Goal: Information Seeking & Learning: Find specific fact

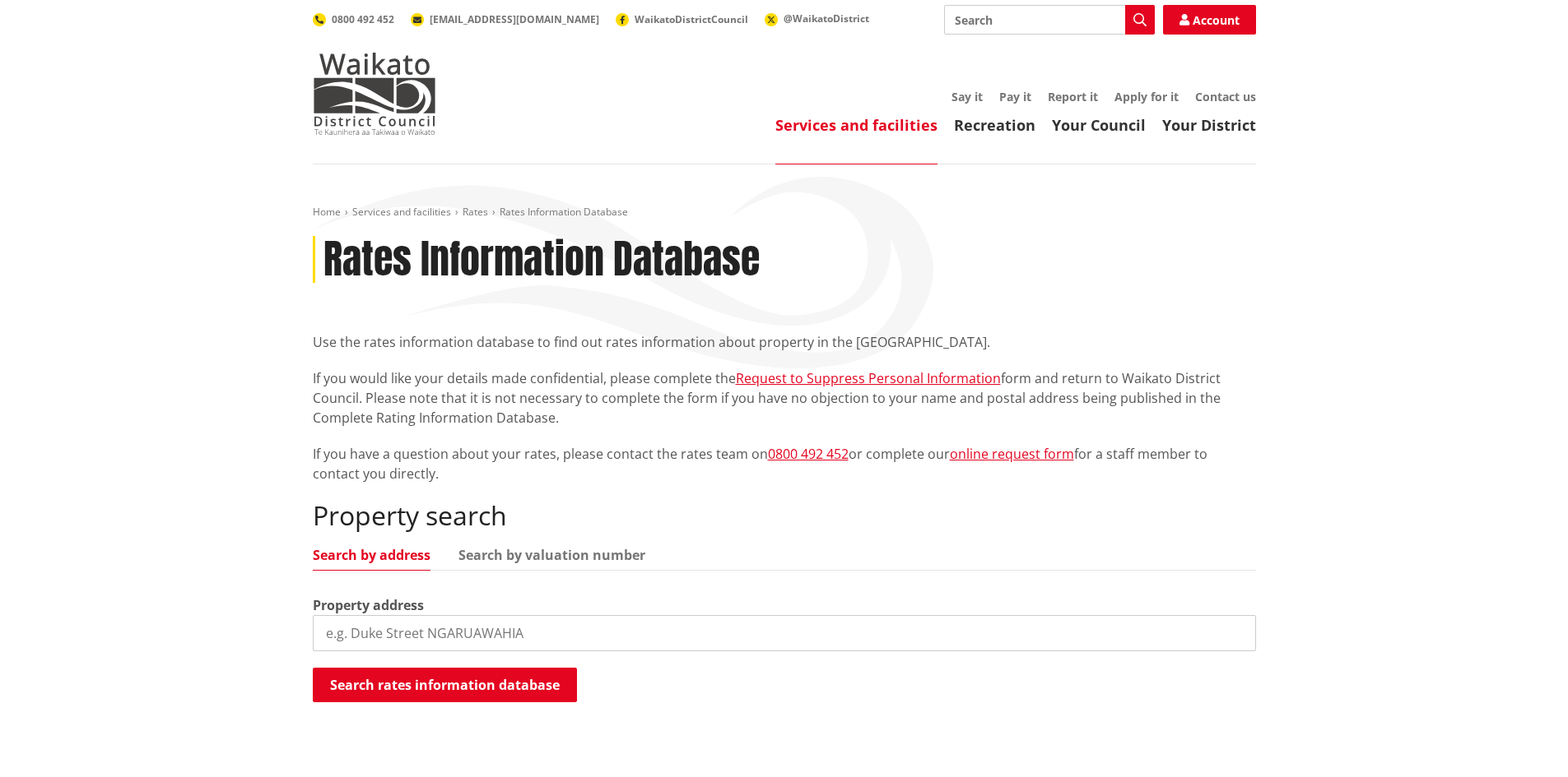
click at [407, 635] on input "search" at bounding box center [784, 633] width 943 height 36
drag, startPoint x: 338, startPoint y: 632, endPoint x: 324, endPoint y: 632, distance: 14.0
click at [324, 632] on input "470a Bedford Road" at bounding box center [784, 633] width 943 height 36
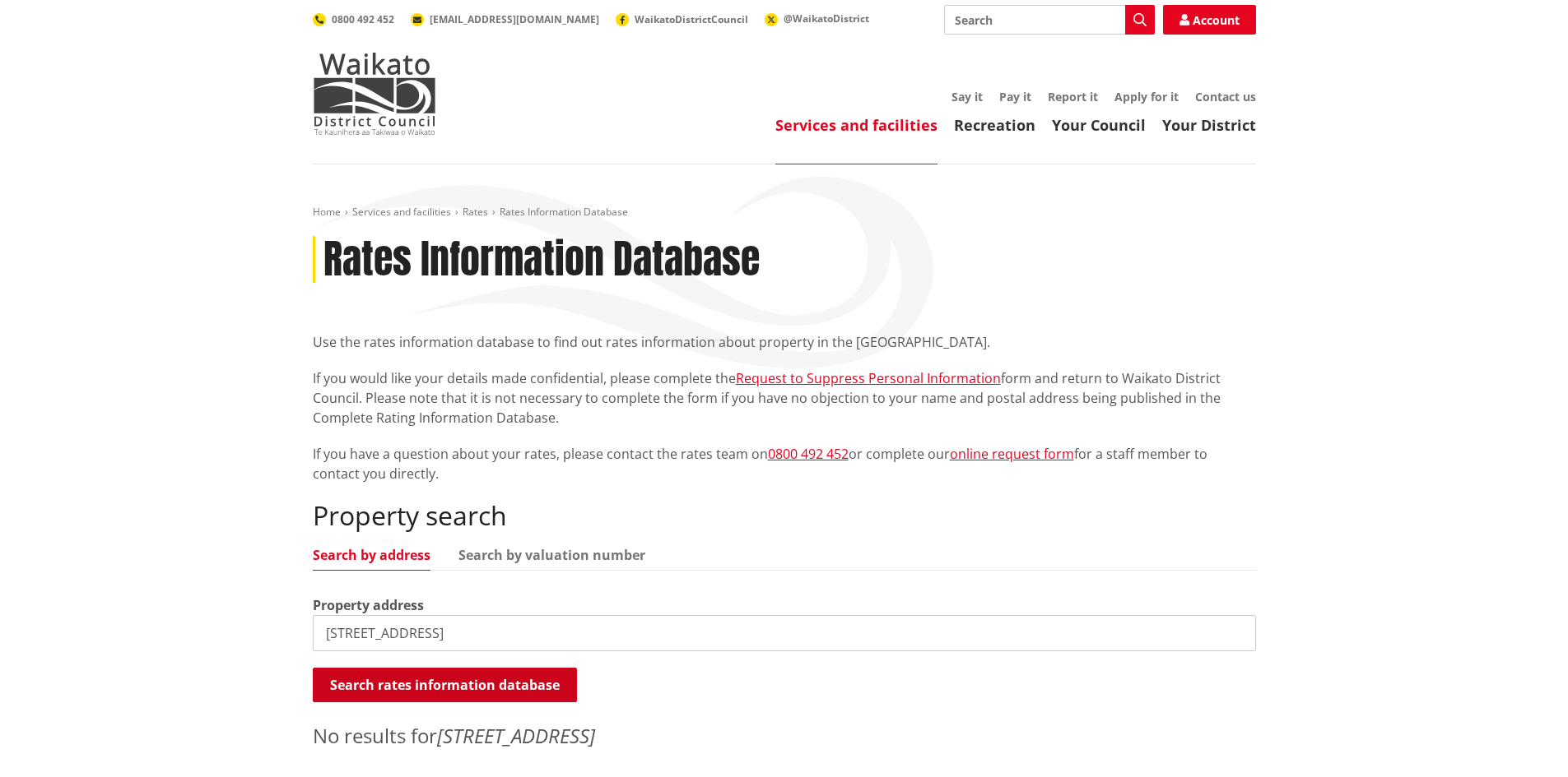
type input "407a Bedford Road"
click at [422, 688] on button "Search rates information database" at bounding box center [445, 685] width 264 height 34
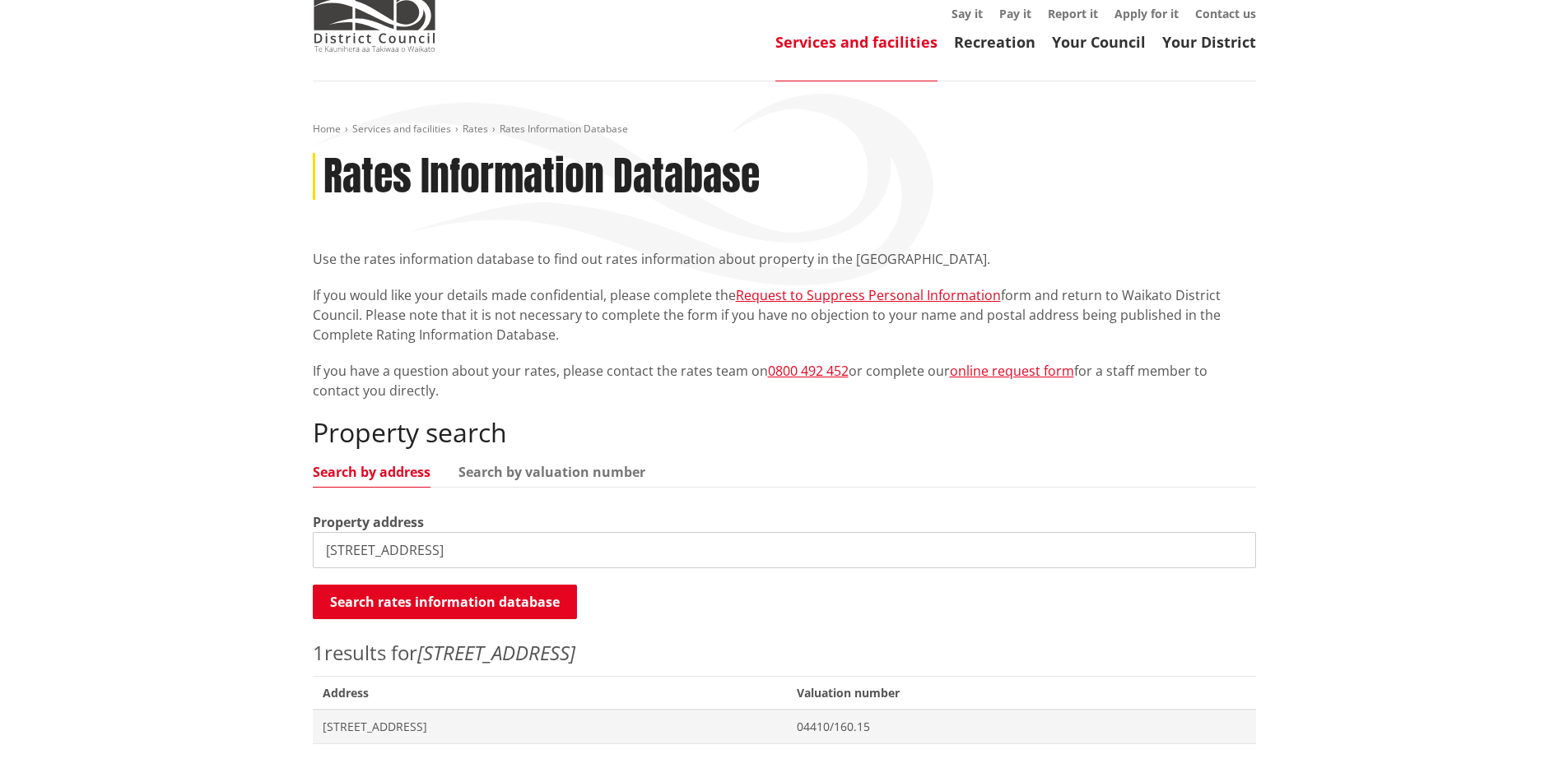
scroll to position [247, 0]
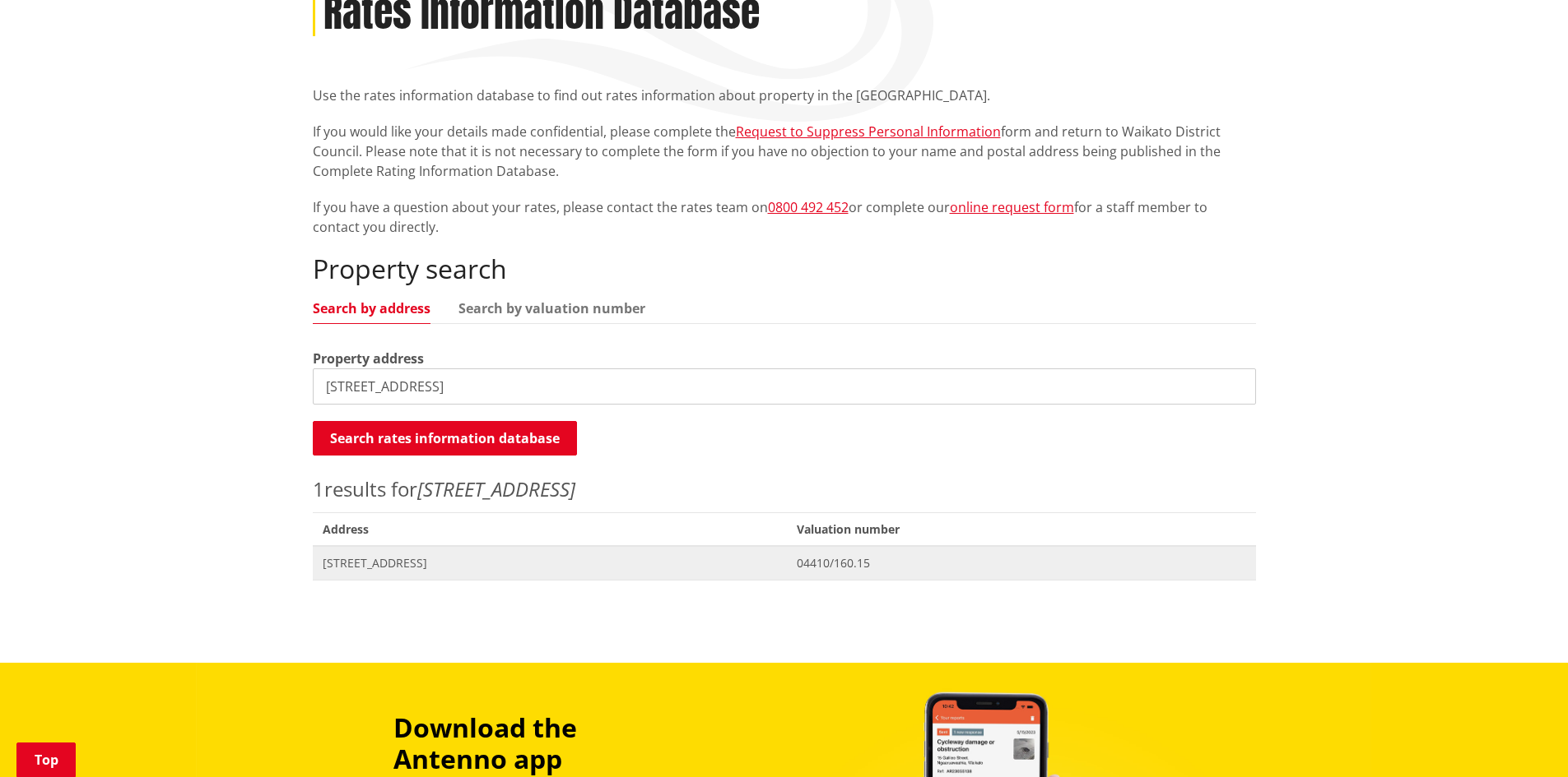
click at [392, 557] on span "[STREET_ADDRESS]" at bounding box center [550, 563] width 455 height 17
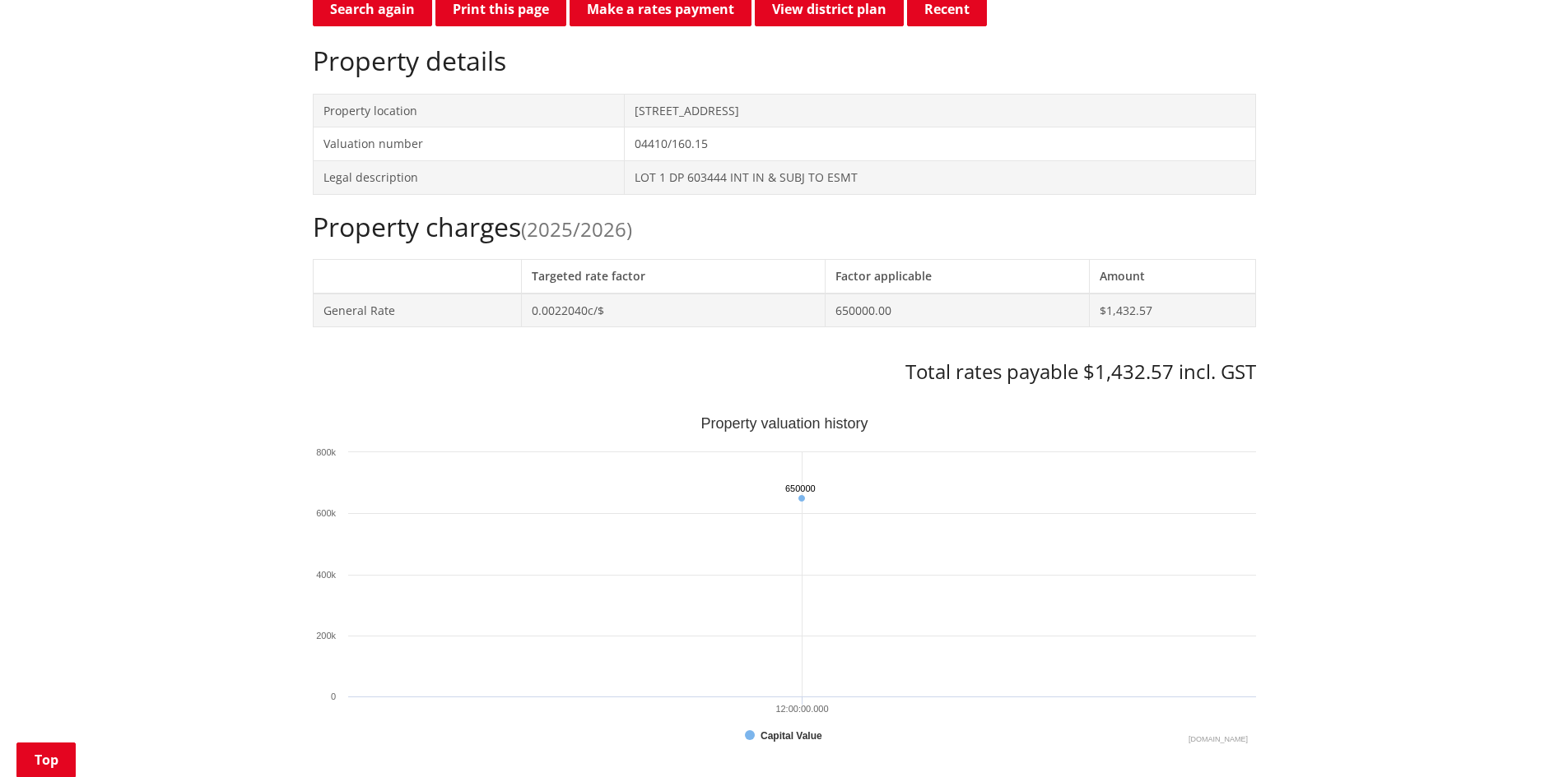
scroll to position [576, 0]
